Goal: Information Seeking & Learning: Understand process/instructions

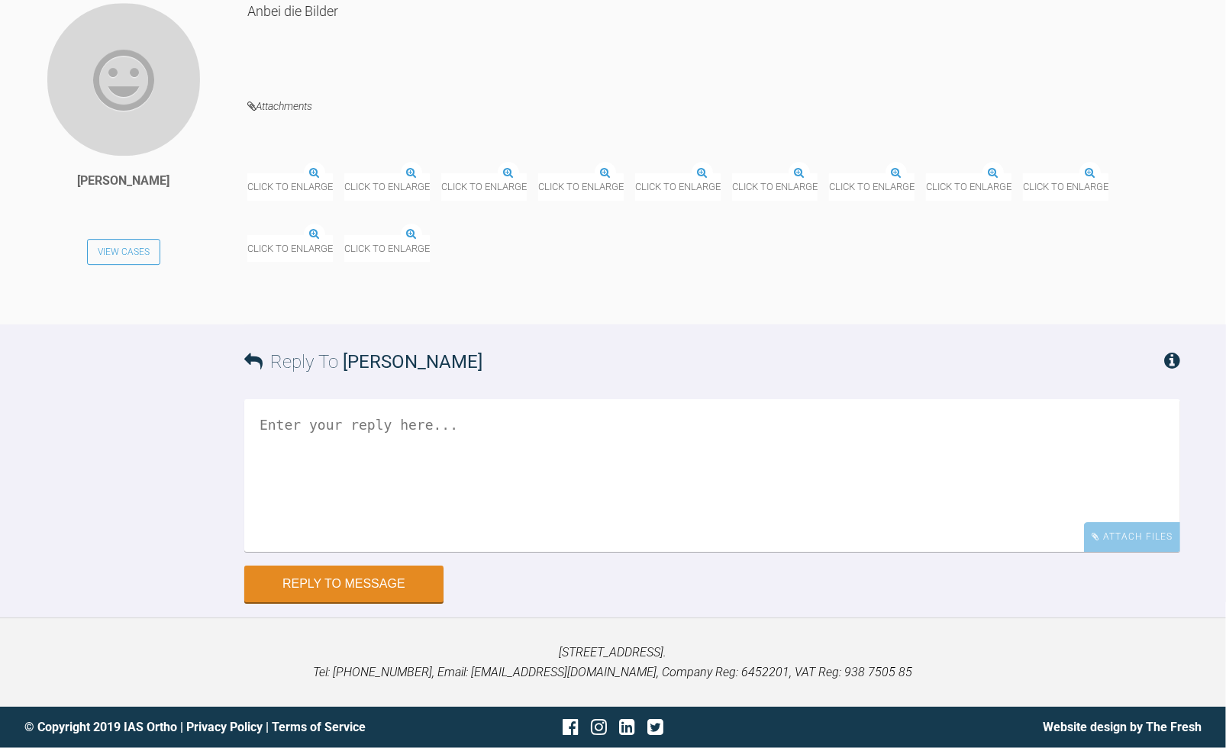
scroll to position [10300, 0]
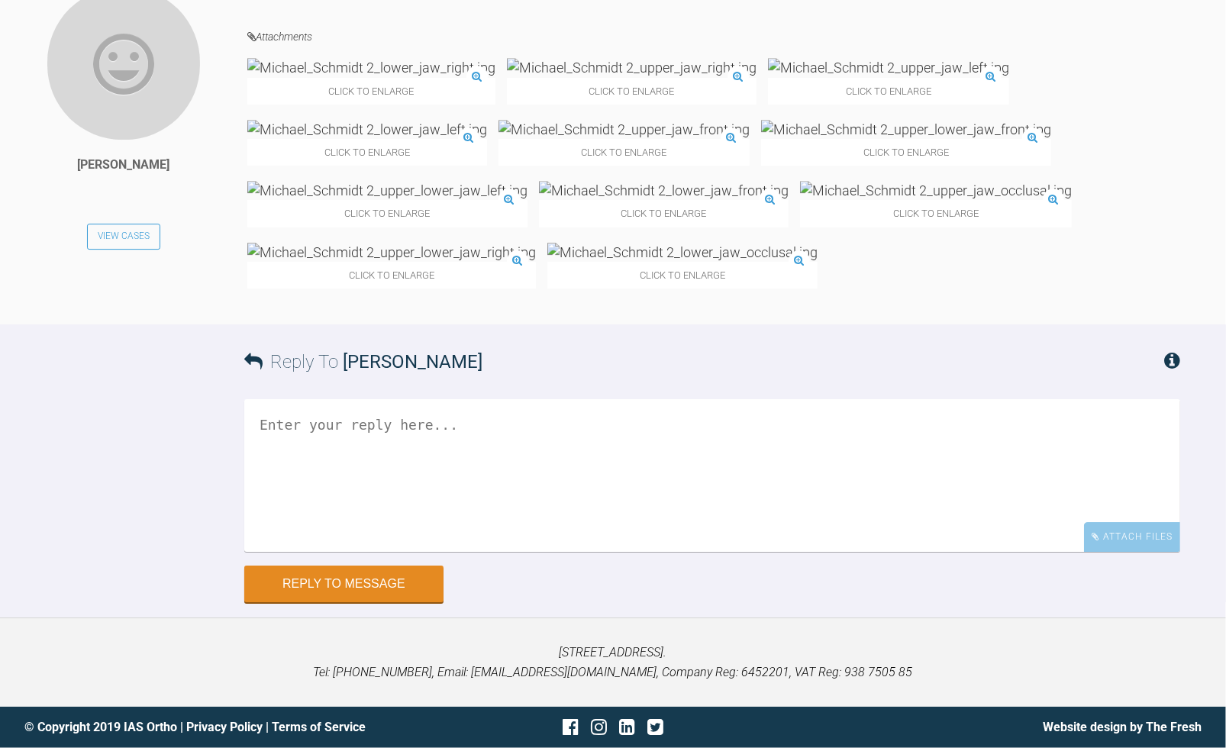
click at [345, 77] on img at bounding box center [371, 67] width 248 height 19
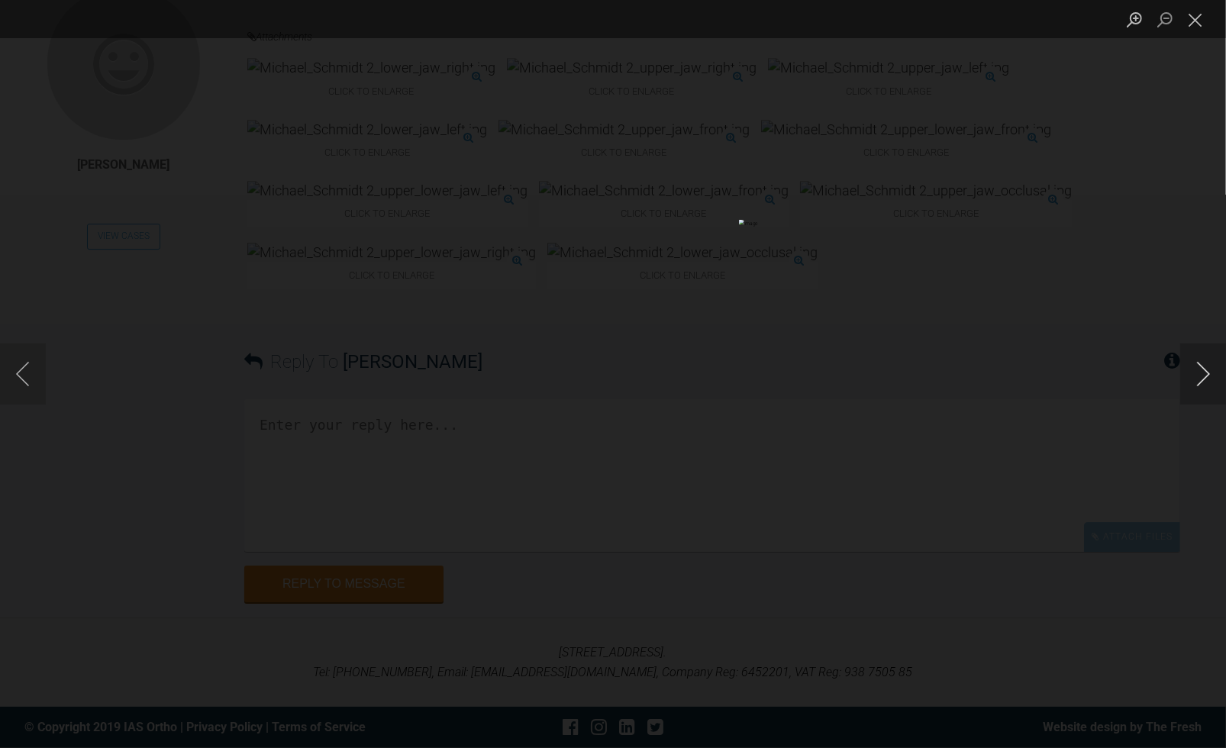
click at [1193, 383] on button "Next image" at bounding box center [1204, 374] width 46 height 61
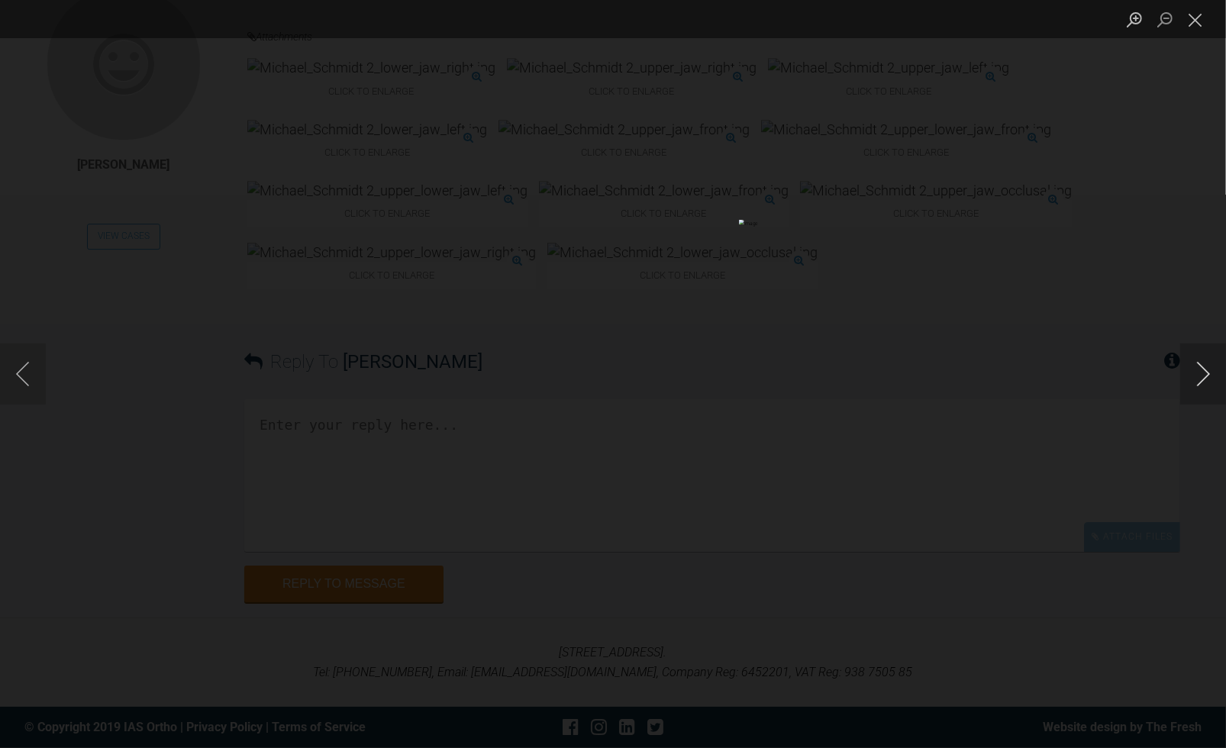
click at [1193, 383] on button "Next image" at bounding box center [1204, 374] width 46 height 61
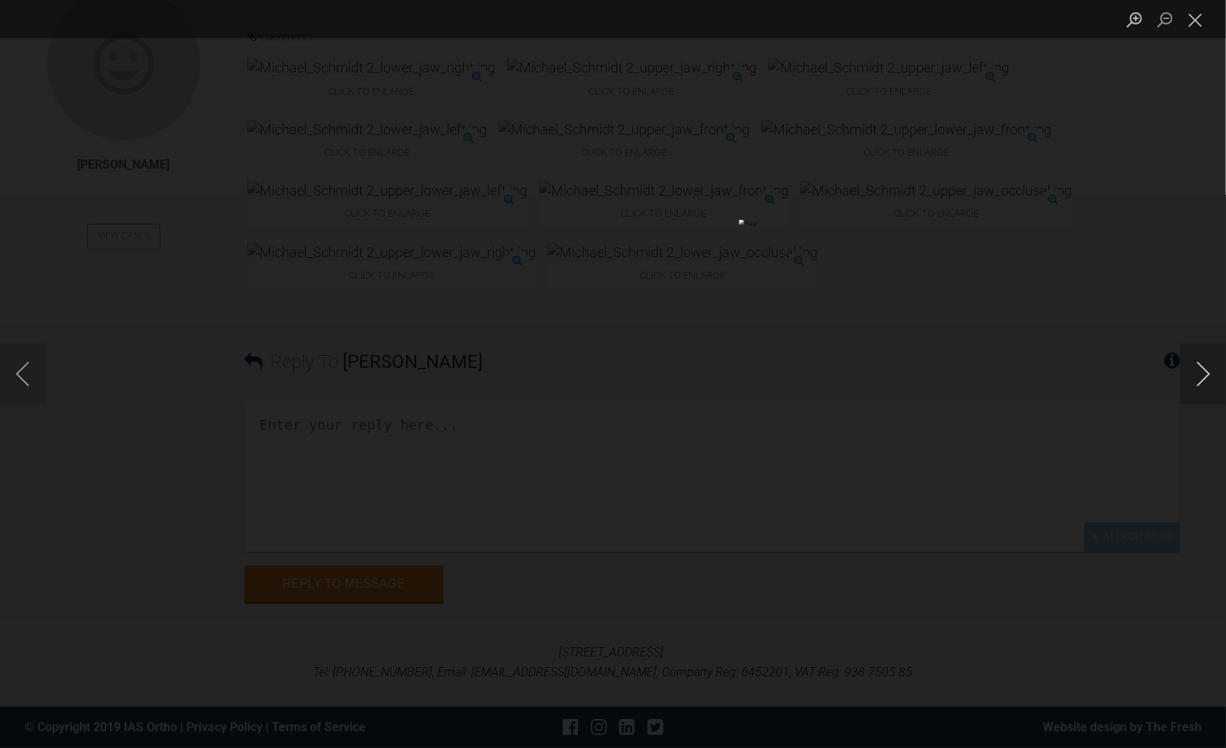
click at [1193, 383] on button "Next image" at bounding box center [1204, 374] width 46 height 61
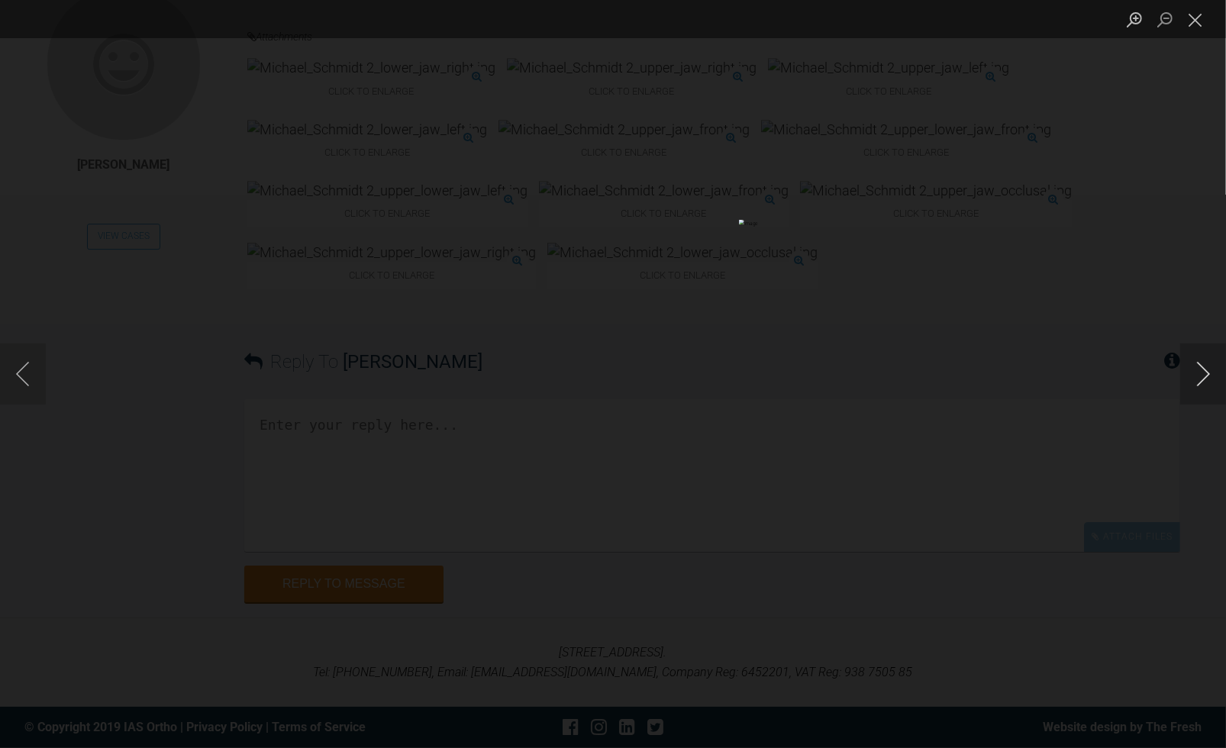
click at [1193, 383] on button "Next image" at bounding box center [1204, 374] width 46 height 61
click at [1191, 16] on button "Close lightbox" at bounding box center [1196, 19] width 31 height 27
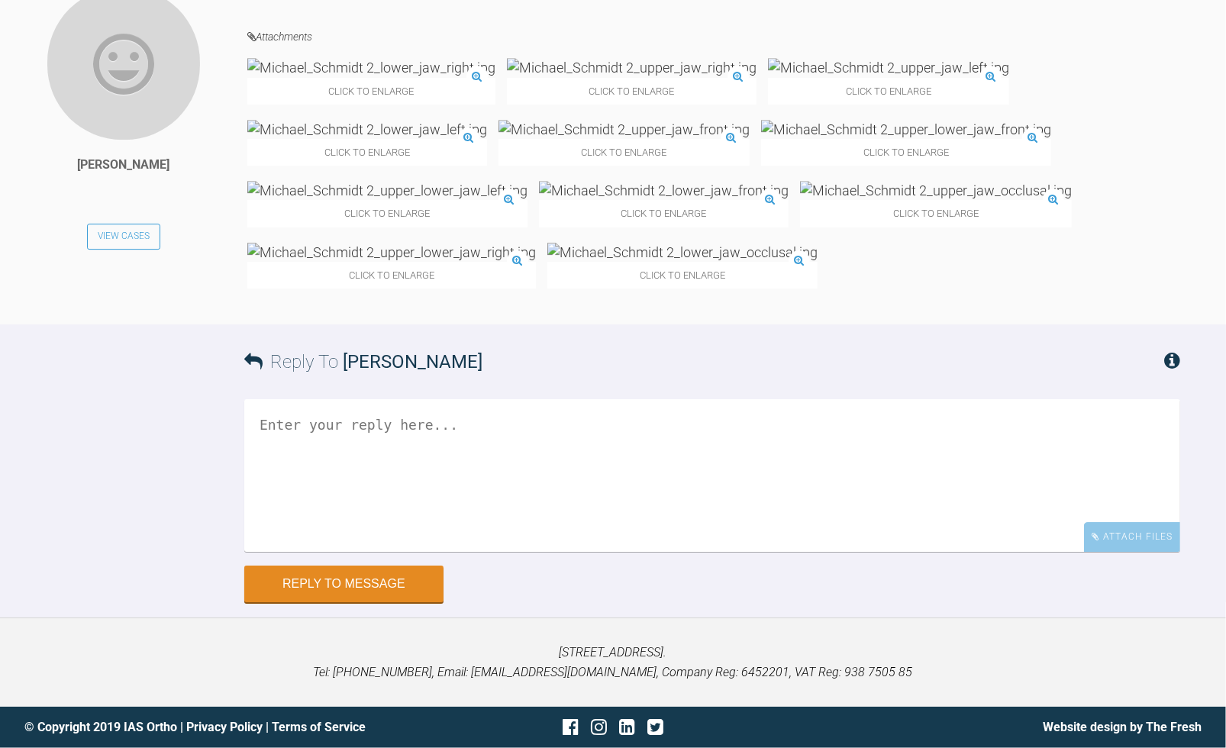
scroll to position [10224, 0]
click at [548, 262] on img at bounding box center [683, 252] width 270 height 19
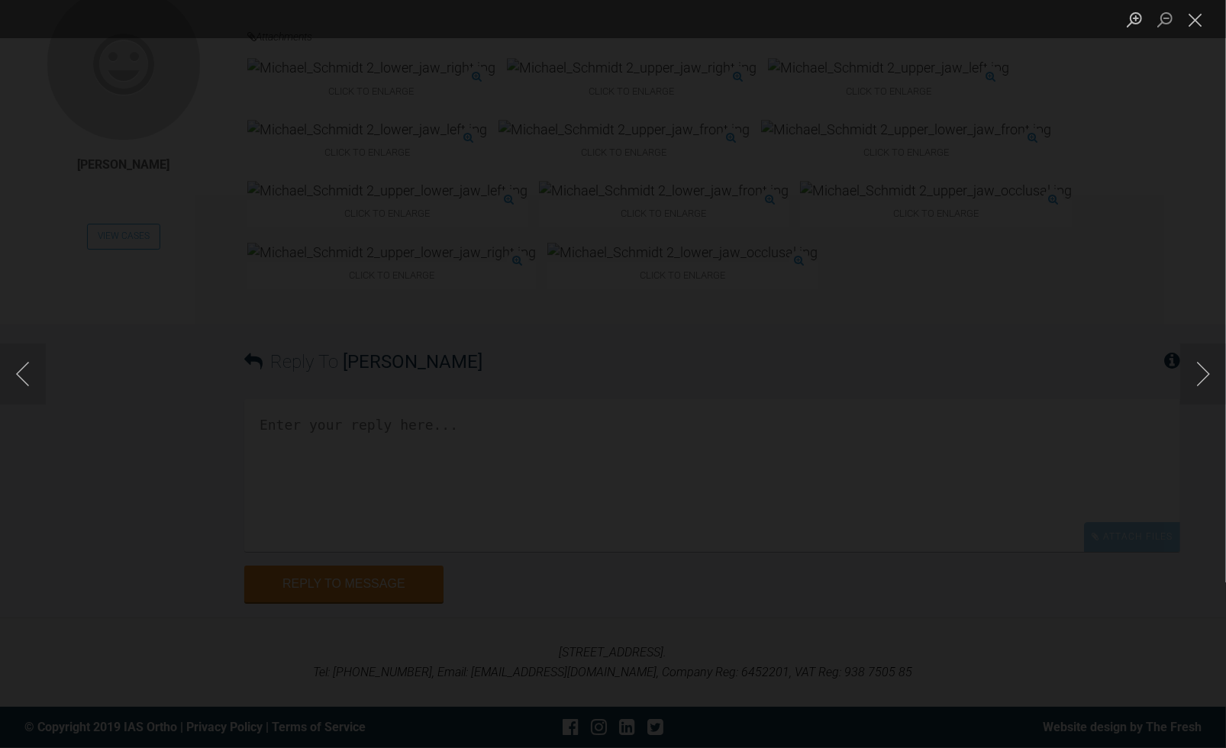
click at [829, 126] on div "Lightbox" at bounding box center [613, 374] width 1226 height 748
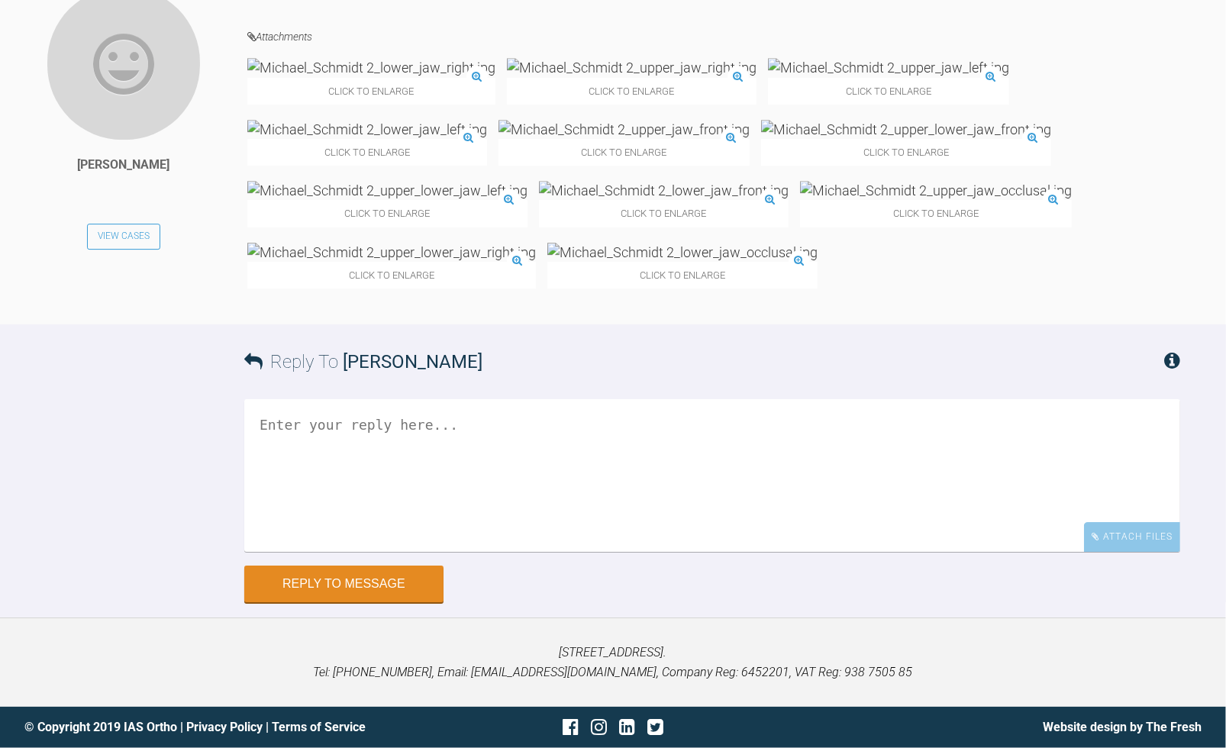
click at [548, 262] on img at bounding box center [683, 252] width 270 height 19
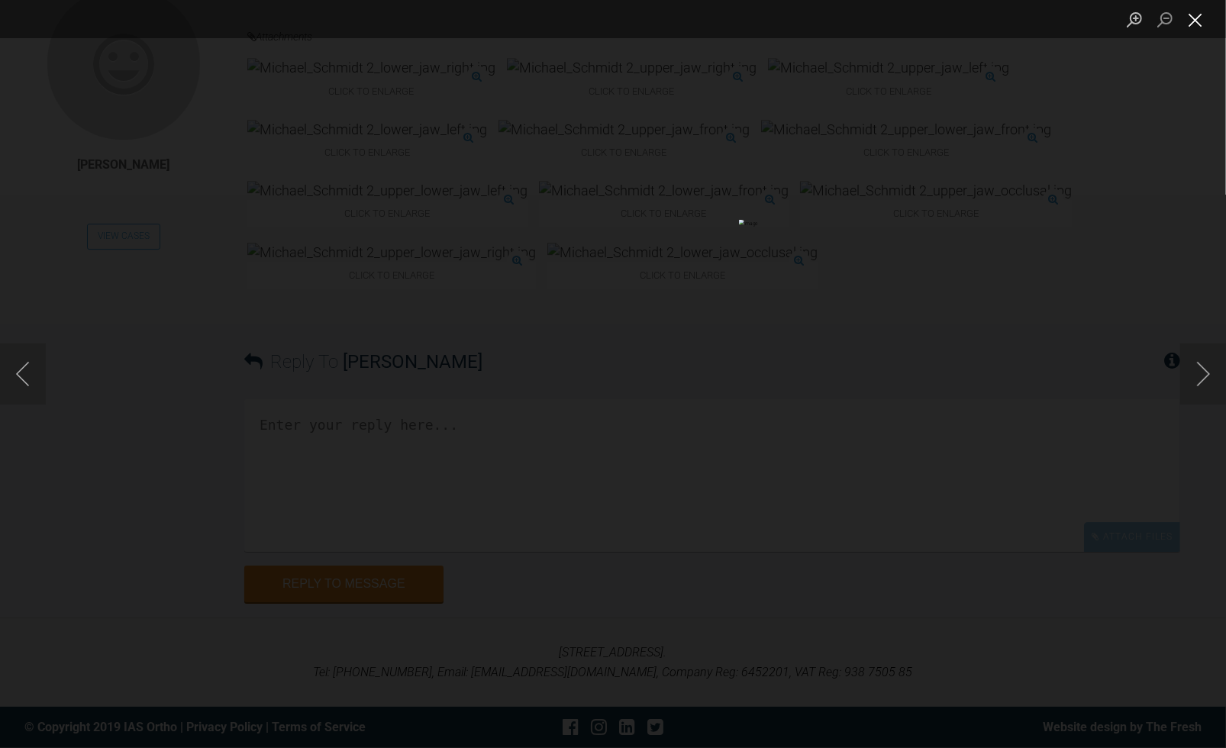
click at [1189, 21] on button "Close lightbox" at bounding box center [1196, 19] width 31 height 27
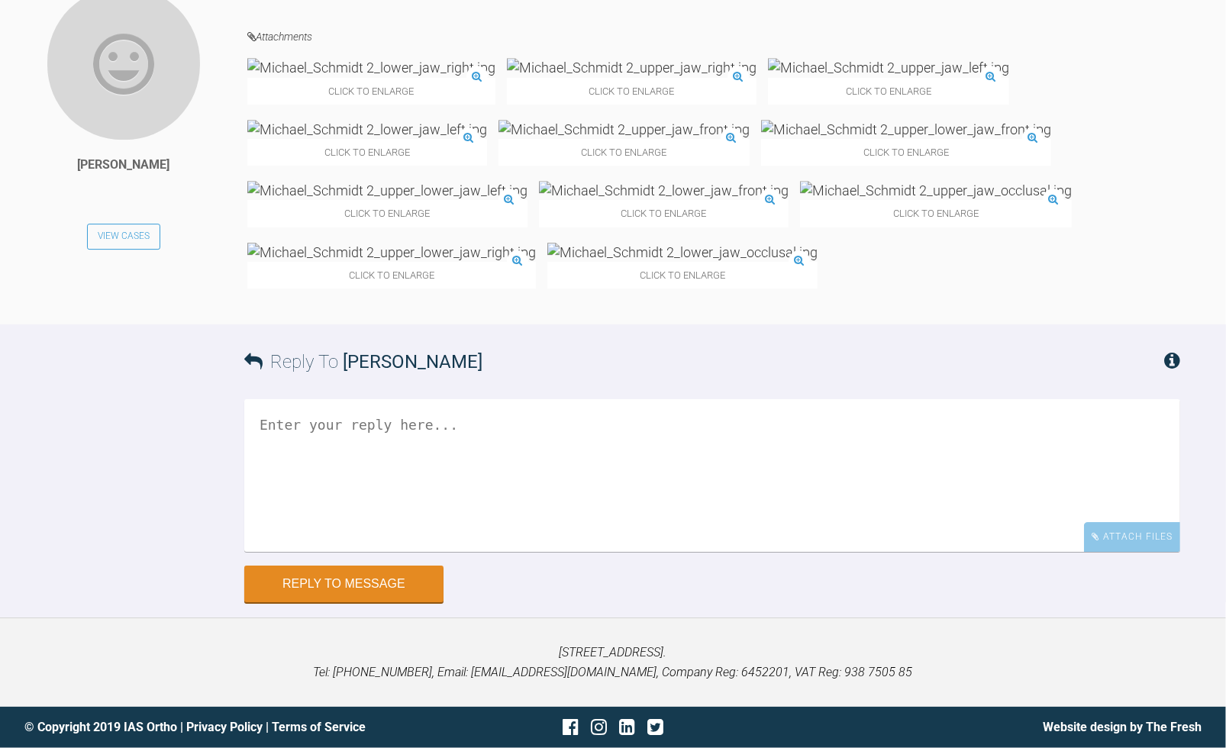
scroll to position [10453, 0]
click at [802, 200] on img at bounding box center [936, 190] width 272 height 19
